Goal: Task Accomplishment & Management: Use online tool/utility

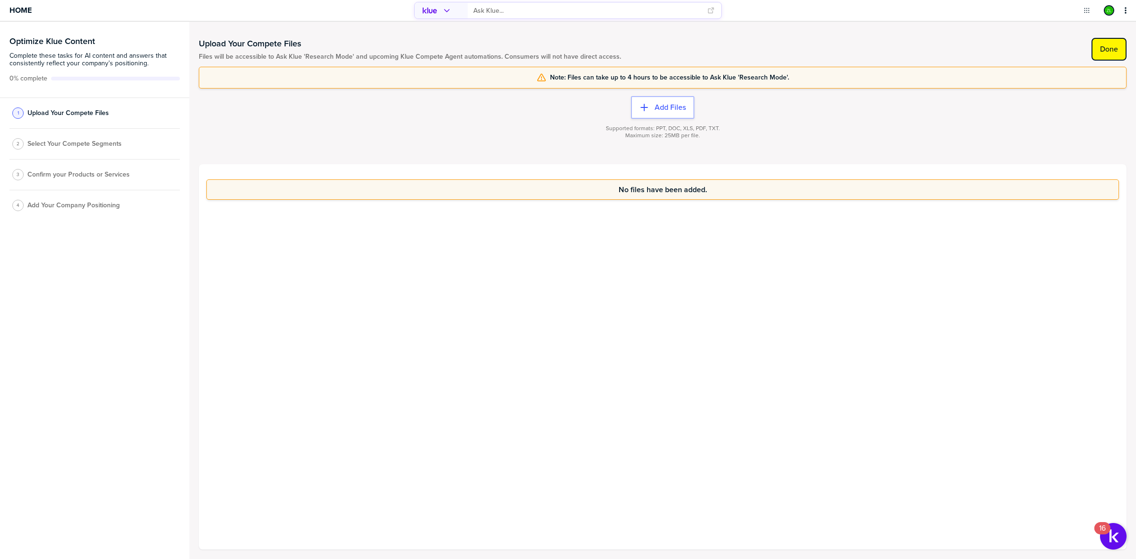
click at [1100, 47] on label "Done" at bounding box center [1109, 48] width 18 height 9
click at [93, 139] on div "2 Select Your Compete Segments" at bounding box center [94, 147] width 170 height 31
click at [90, 146] on span "Select Your Compete Segments" at bounding box center [74, 147] width 94 height 8
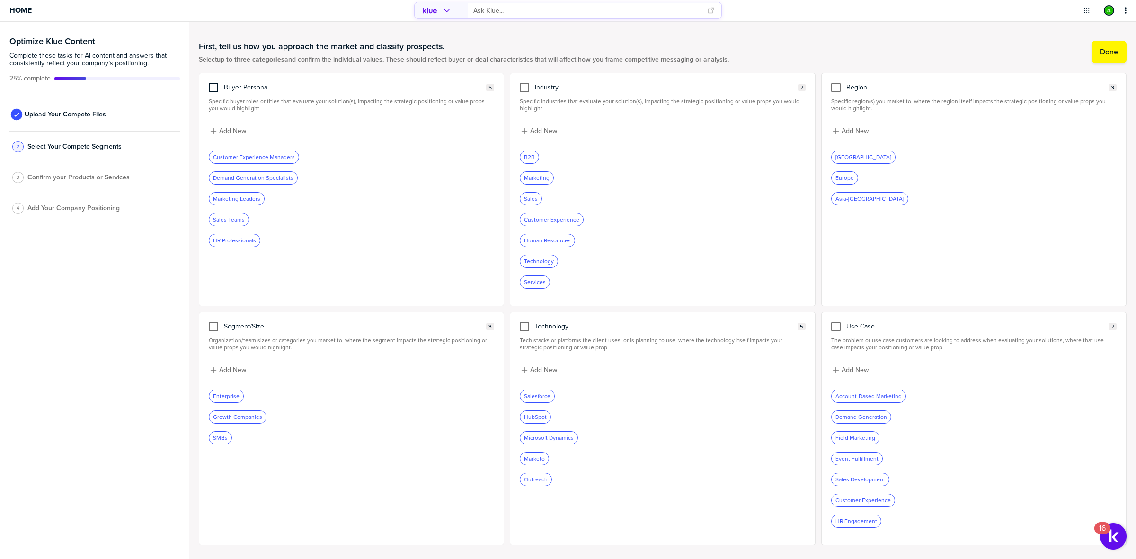
click at [212, 90] on div at bounding box center [213, 87] width 9 height 9
click at [213, 83] on input "checkbox" at bounding box center [213, 83] width 0 height 0
click at [211, 325] on div at bounding box center [213, 326] width 9 height 9
click at [213, 322] on input "checkbox" at bounding box center [213, 322] width 0 height 0
click at [520, 86] on div at bounding box center [524, 87] width 9 height 9
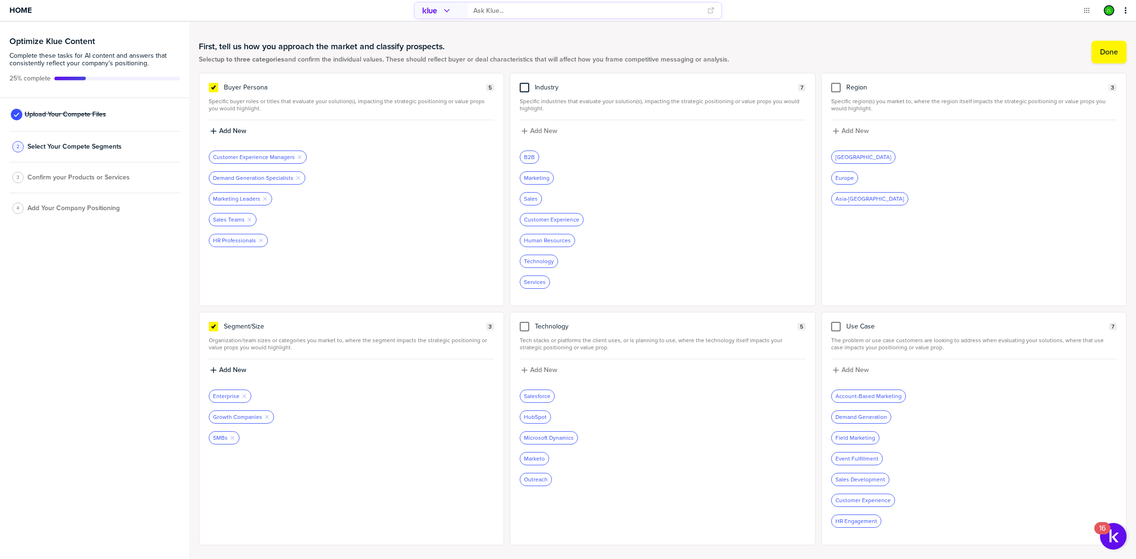
click at [524, 83] on input "checkbox" at bounding box center [524, 83] width 0 height 0
click at [1106, 56] on label "Done" at bounding box center [1109, 51] width 18 height 9
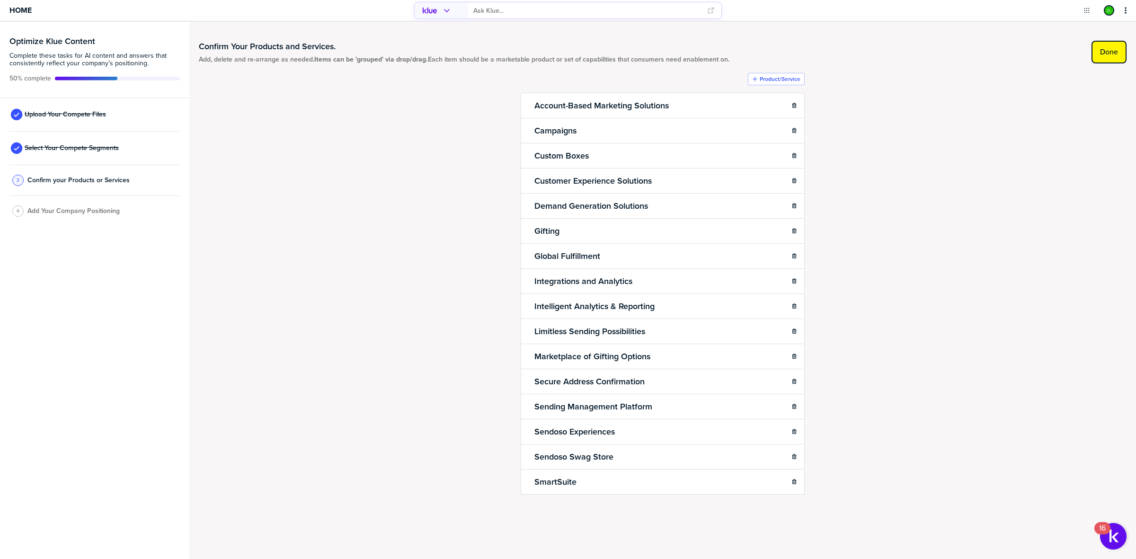
click at [1109, 50] on label "Done" at bounding box center [1109, 51] width 18 height 9
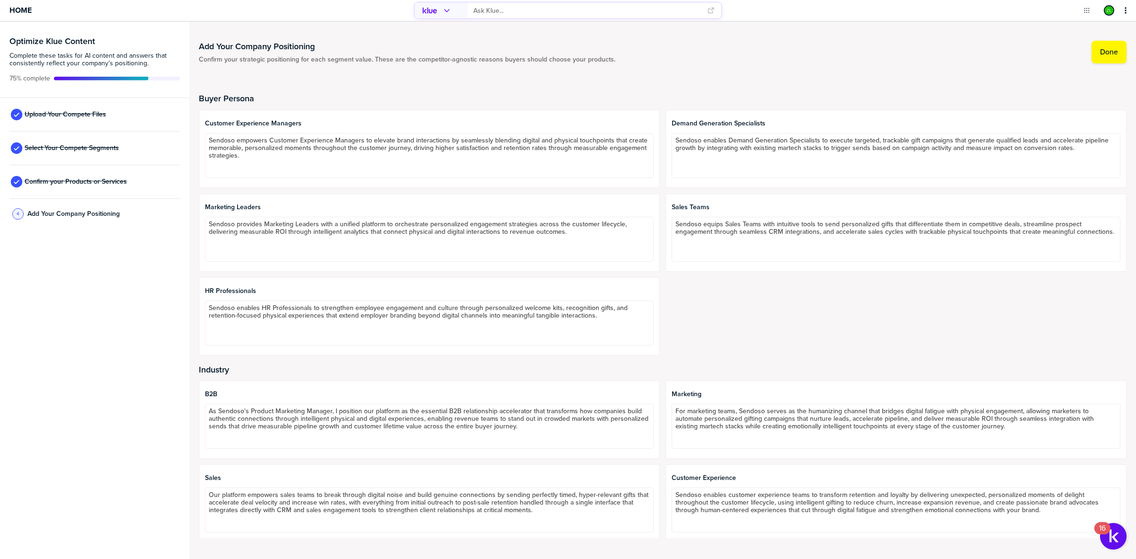
click at [498, 5] on input "primary" at bounding box center [587, 11] width 228 height 16
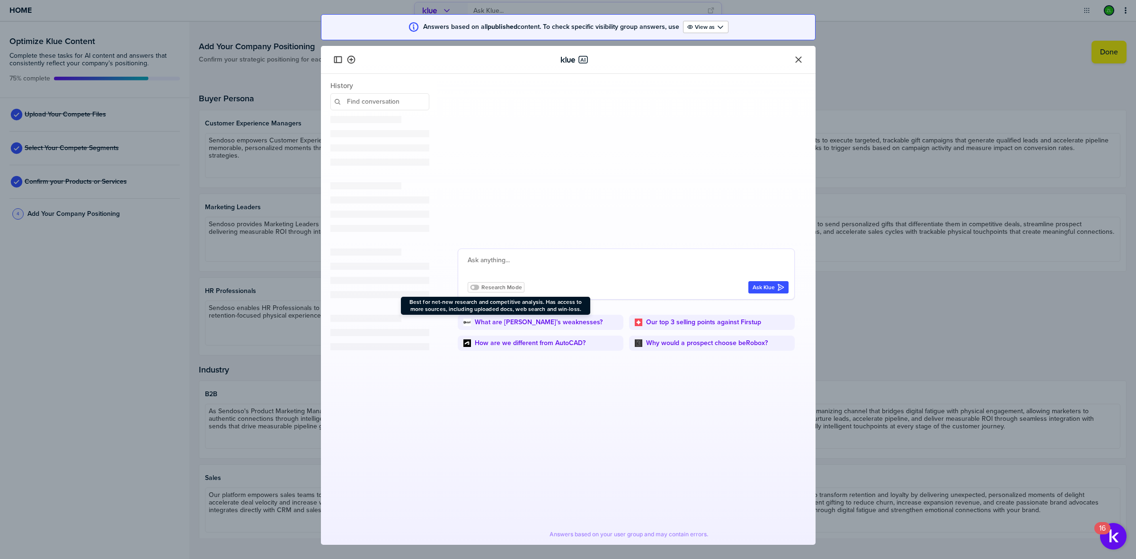
click at [473, 286] on icon at bounding box center [474, 287] width 9 height 9
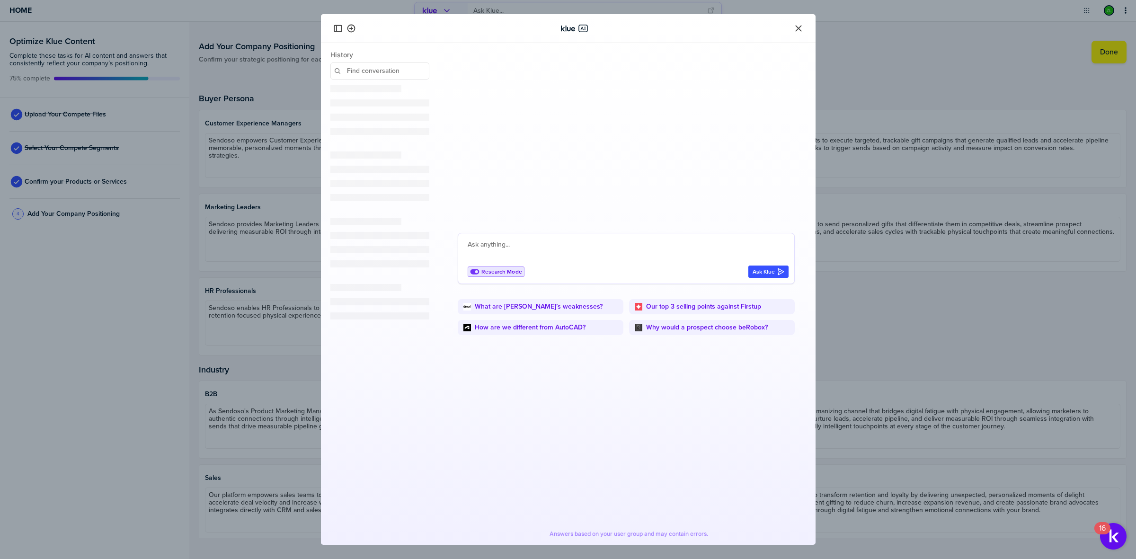
click at [517, 242] on textarea at bounding box center [628, 250] width 321 height 23
paste textarea "Only looking at online sources - analyze our own company Sendoso. What vibe do …"
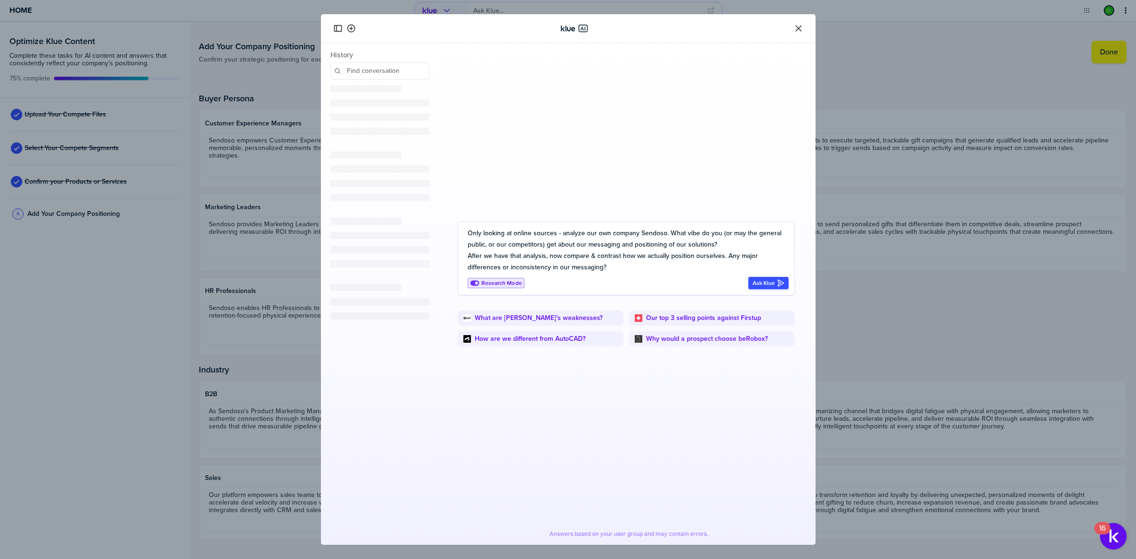
type textarea "Only looking at online sources - analyze our own company Sendoso. What vibe do …"
click at [767, 283] on div "Ask Klue" at bounding box center [769, 283] width 32 height 8
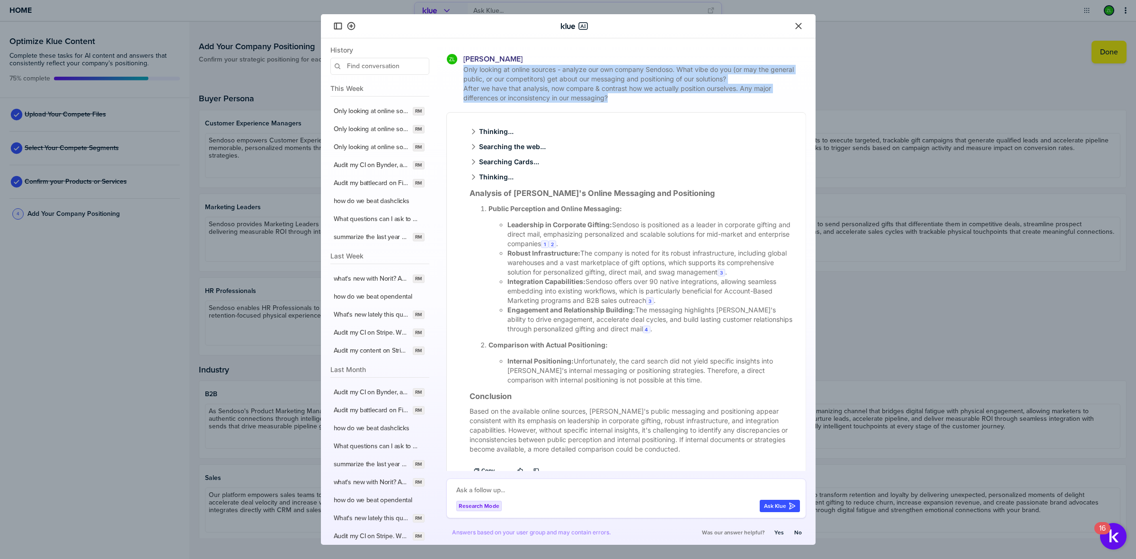
drag, startPoint x: 612, startPoint y: 98, endPoint x: 457, endPoint y: 68, distance: 157.7
click at [457, 68] on div "Only looking at online sources - analyze our own company Sendoso. What vibe do …" at bounding box center [626, 84] width 360 height 38
copy span "Only looking at online sources - analyze our own company Sendoso. What vibe do …"
click at [541, 490] on textarea at bounding box center [628, 490] width 344 height 11
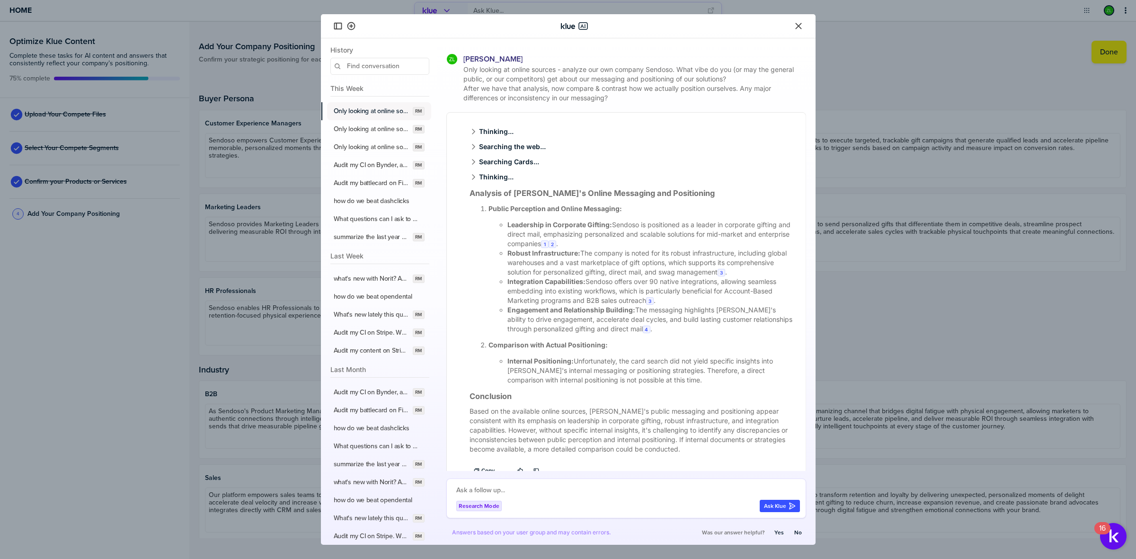
drag, startPoint x: 363, startPoint y: 112, endPoint x: 388, endPoint y: 112, distance: 25.6
click at [348, 112] on label "Only looking at online sources - analyze our own company Sendoso. What vibe do …" at bounding box center [372, 111] width 76 height 9
click at [415, 112] on span "RM" at bounding box center [418, 111] width 7 height 8
click at [348, 29] on icon "button" at bounding box center [351, 26] width 8 height 8
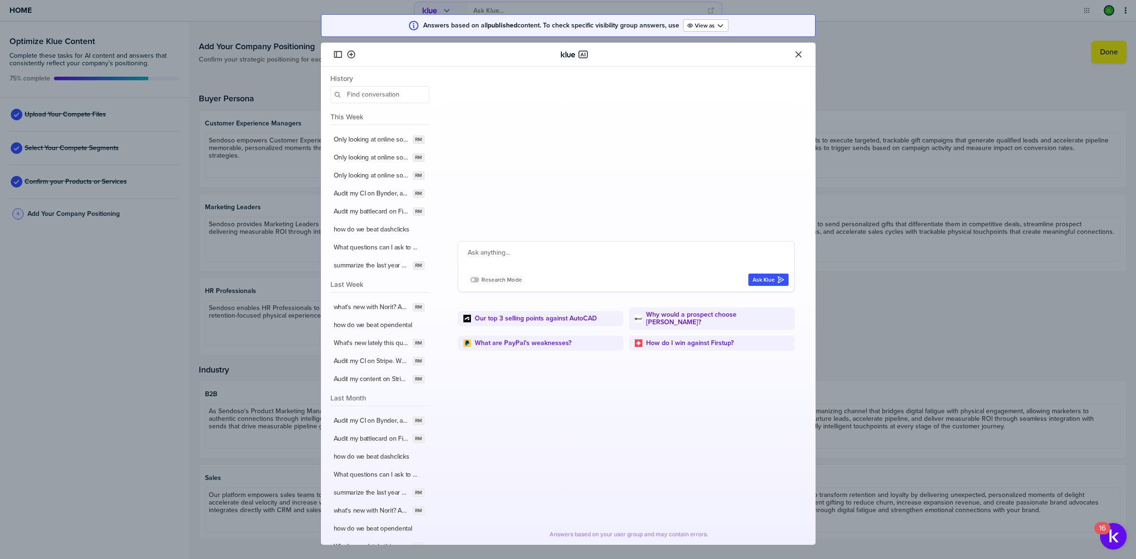
click at [516, 262] on textarea at bounding box center [628, 258] width 321 height 23
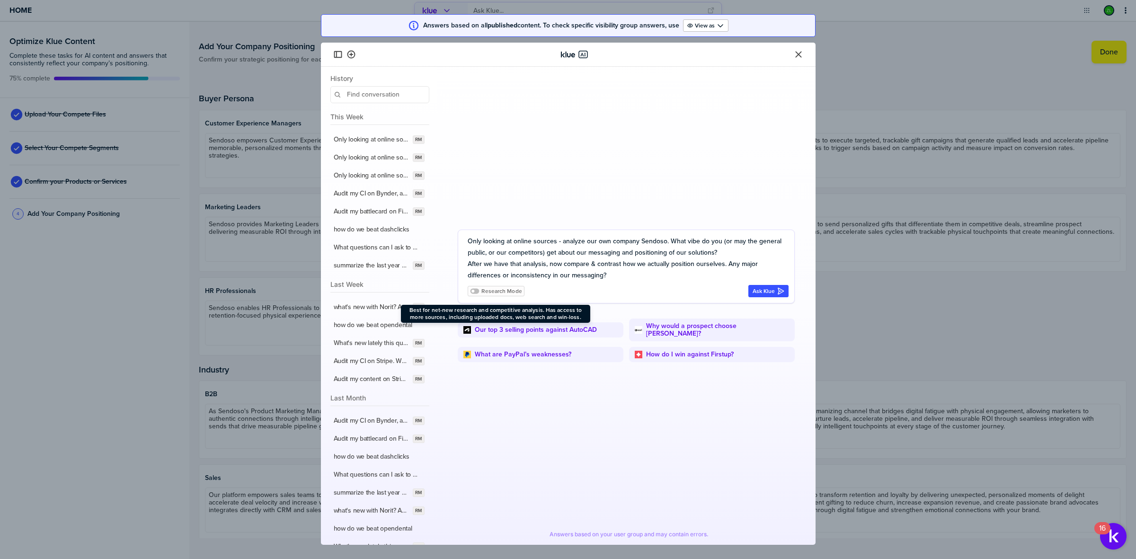
click at [474, 294] on icon at bounding box center [474, 291] width 9 height 5
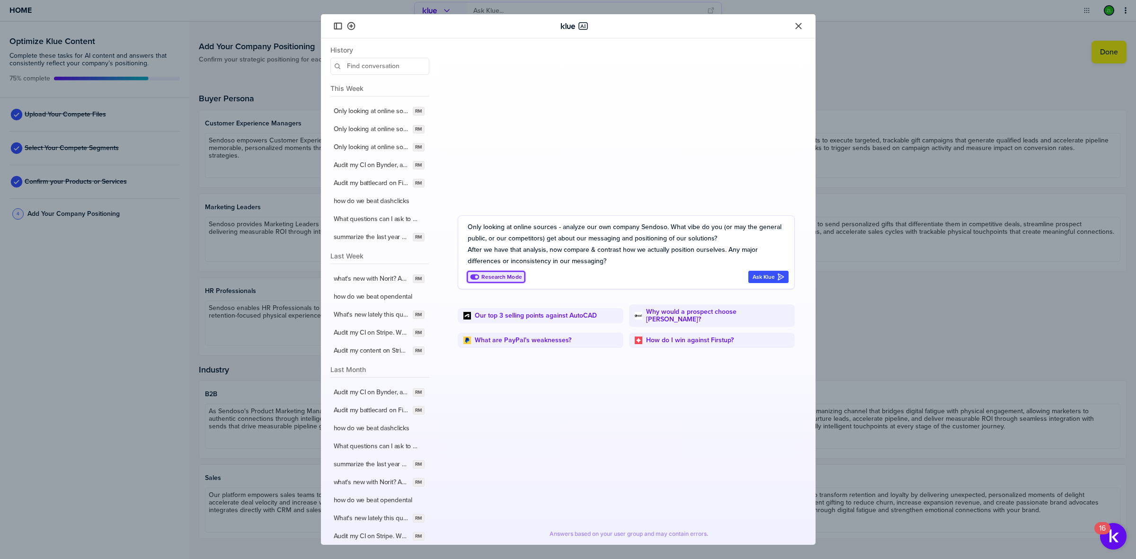
click at [722, 252] on textarea "Only looking at online sources - analyze our own company Sendoso. What vibe do …" at bounding box center [628, 244] width 321 height 45
click at [651, 266] on textarea "Only looking at online sources - analyze our own company Sendoso. What vibe do …" at bounding box center [628, 244] width 321 height 45
type textarea "Only looking at online sources - analyze our own company Sendoso. What vibe do …"
click at [775, 280] on div "button" at bounding box center [776, 277] width 2 height 8
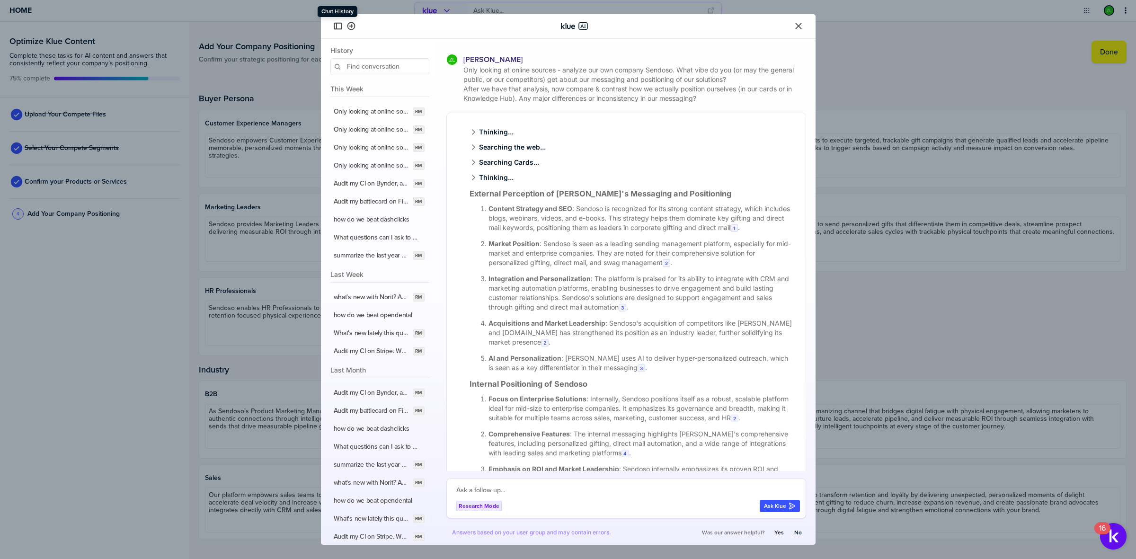
click at [336, 27] on icon "button" at bounding box center [338, 26] width 8 height 7
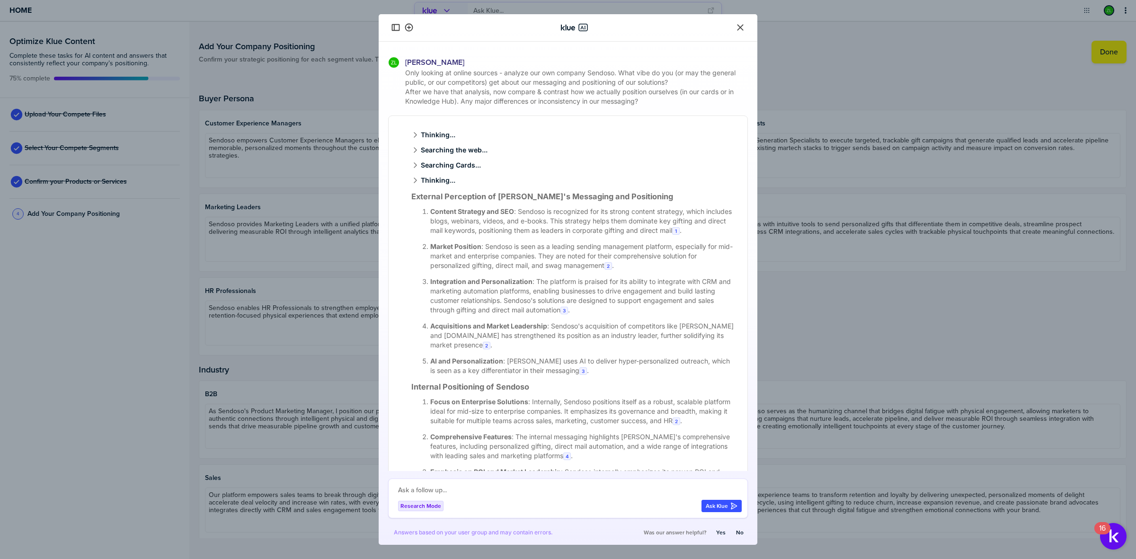
click at [739, 27] on icon "Close" at bounding box center [740, 27] width 9 height 9
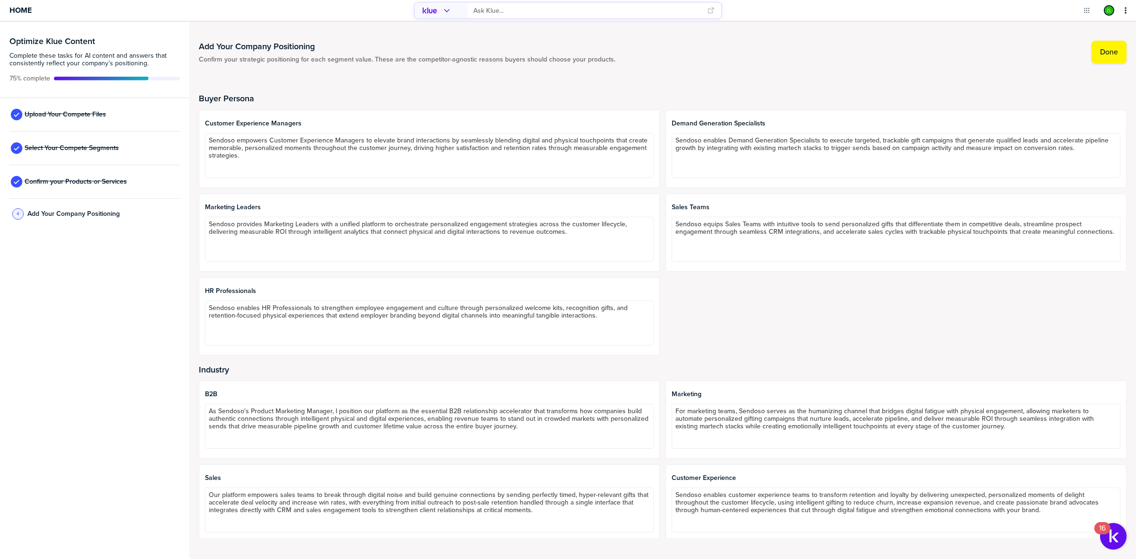
click at [147, 497] on div "Optimize Klue Content Complete these tasks for AI content and answers that cons…" at bounding box center [94, 290] width 189 height 537
click at [338, 92] on div "Buyer Persona Customer Experience Managers Sendoso empowers Customer Experience…" at bounding box center [663, 311] width 928 height 477
click at [15, 8] on span "Home" at bounding box center [20, 10] width 22 height 8
